Goal: Information Seeking & Learning: Learn about a topic

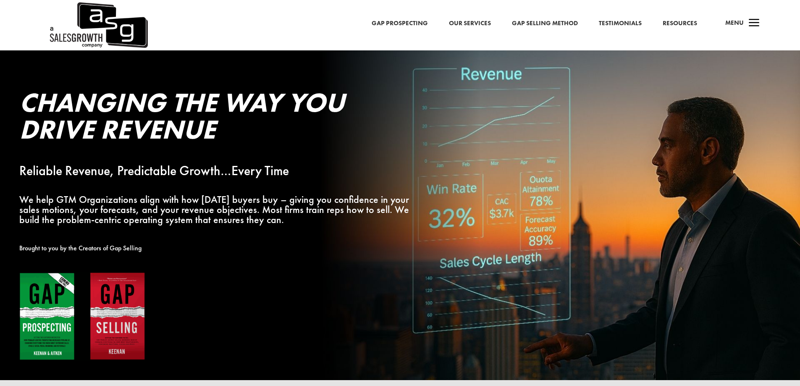
click at [750, 24] on span "a" at bounding box center [754, 23] width 17 height 17
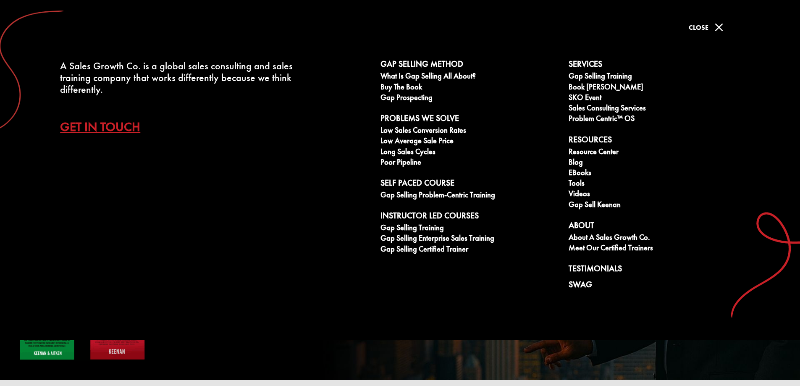
click at [568, 165] on li "Resources Resource Center Blog eBooks Tools Videos Gap Sell [PERSON_NAME]" at bounding box center [658, 173] width 188 height 76
click at [573, 163] on link "Blog" at bounding box center [658, 163] width 179 height 11
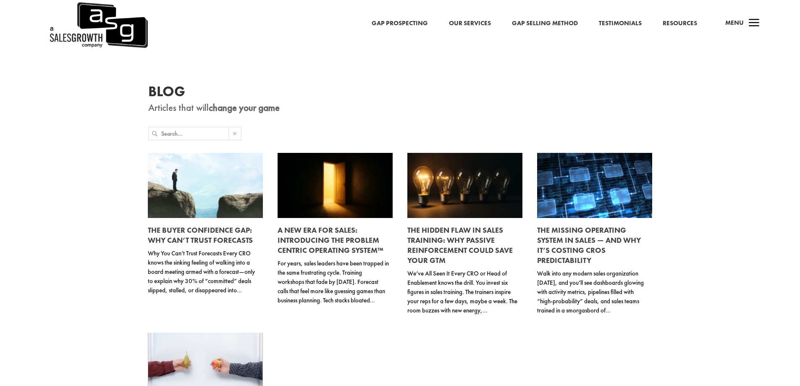
click at [201, 187] on link at bounding box center [205, 185] width 115 height 65
